Goal: Task Accomplishment & Management: Check status

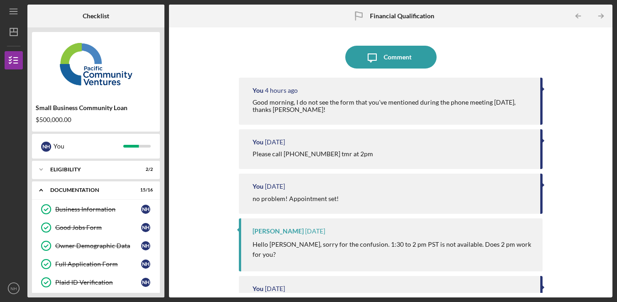
scroll to position [249, 0]
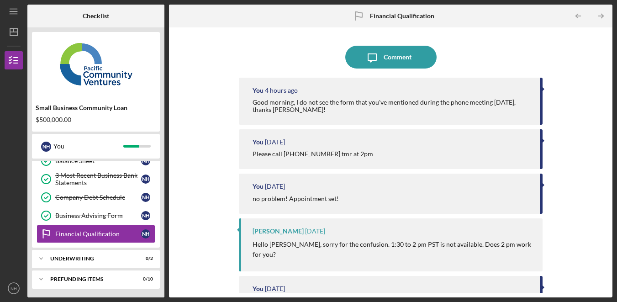
click at [574, 144] on div "Icon/Message Comment You 4 hours ago Good morning, I do not see the form that y…" at bounding box center [391, 162] width 434 height 261
click at [573, 145] on div "Icon/Message Comment You 4 hours ago Good morning, I do not see the form that y…" at bounding box center [391, 162] width 434 height 261
click at [577, 141] on div "Icon/Message Comment You 4 hours ago Good morning, I do not see the form that y…" at bounding box center [391, 162] width 434 height 261
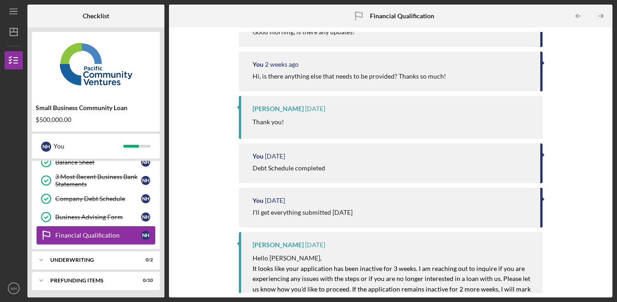
scroll to position [250, 0]
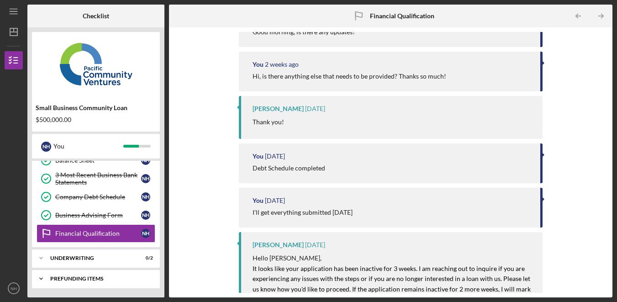
click at [124, 279] on div "Prefunding Items" at bounding box center [99, 278] width 98 height 5
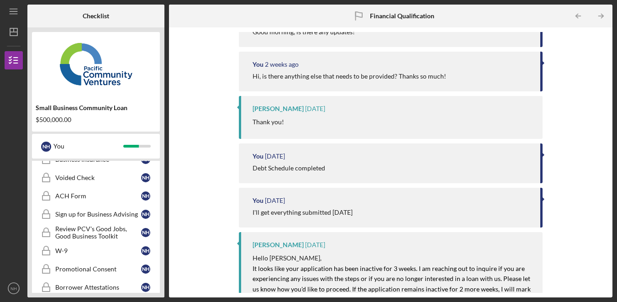
scroll to position [321, 0]
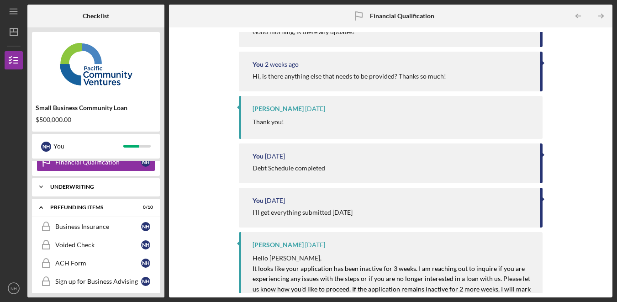
click at [129, 183] on div "Icon/Expander Underwriting 0 / 2" at bounding box center [96, 187] width 128 height 18
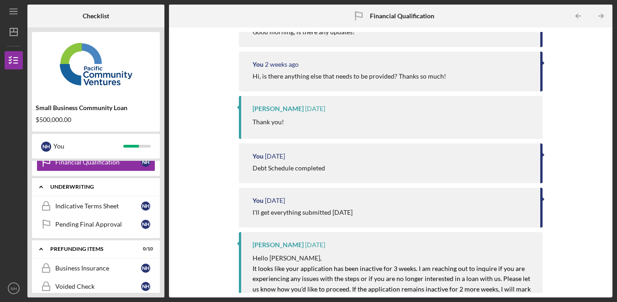
click at [129, 183] on div "Icon/Expander Underwriting 0 / 2" at bounding box center [96, 187] width 128 height 19
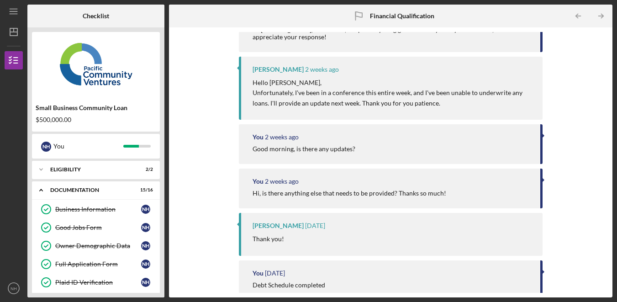
scroll to position [0, 0]
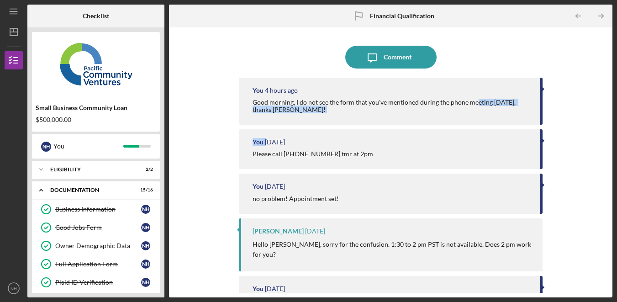
drag, startPoint x: 477, startPoint y: 107, endPoint x: 501, endPoint y: 128, distance: 32.0
click at [500, 127] on div "You 4 hours ago Good morning, I do not see the form that you've mentioned durin…" at bounding box center [391, 181] width 304 height 206
drag, startPoint x: 556, startPoint y: 107, endPoint x: 578, endPoint y: 99, distance: 23.1
click at [557, 107] on div "Icon/Message Comment You 4 hours ago Good morning, I do not see the form that y…" at bounding box center [391, 162] width 434 height 261
click at [578, 99] on div "Icon/Message Comment You 4 hours ago Good morning, I do not see the form that y…" at bounding box center [391, 162] width 434 height 261
